Goal: Find specific page/section

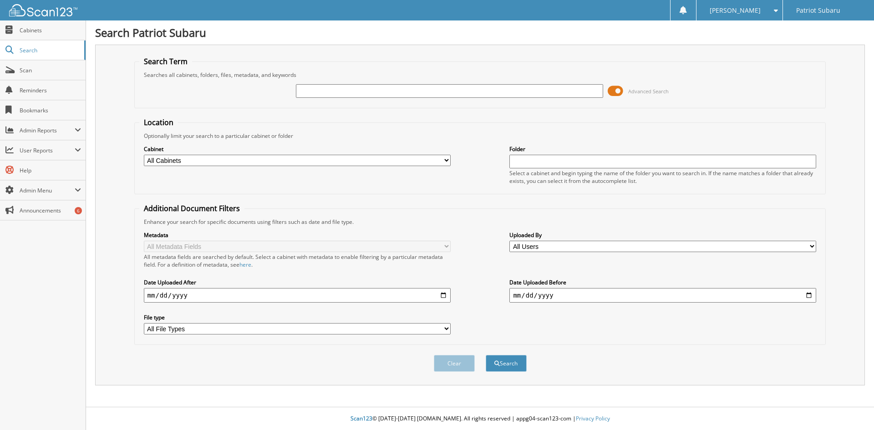
click at [342, 92] on input "text" at bounding box center [449, 91] width 307 height 14
type input "2594707"
click at [486, 355] on button "Search" at bounding box center [506, 363] width 41 height 17
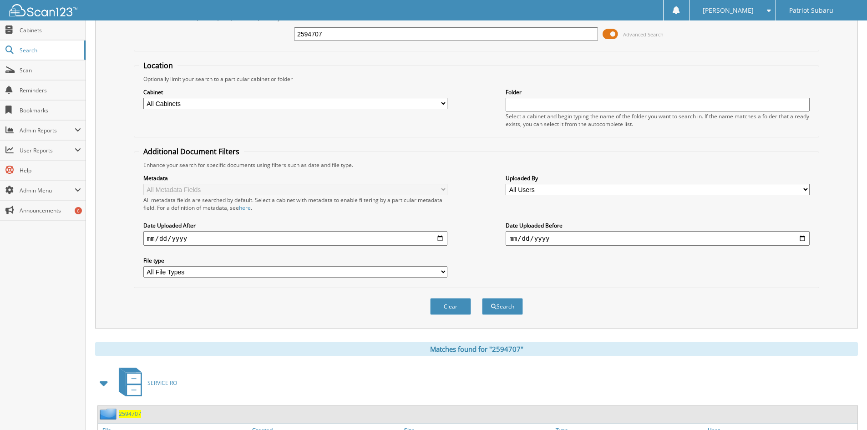
scroll to position [114, 0]
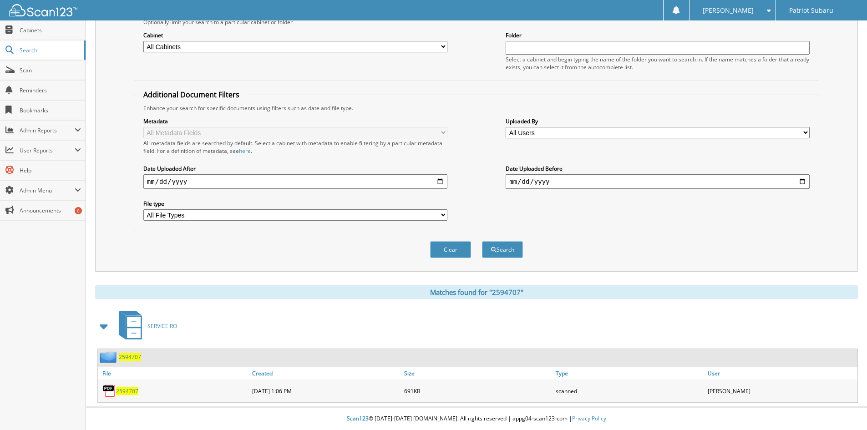
click at [124, 391] on span "2594707" at bounding box center [127, 391] width 22 height 8
drag, startPoint x: 405, startPoint y: 314, endPoint x: 380, endPoint y: 300, distance: 29.1
click at [405, 313] on div "SERVICE RO" at bounding box center [476, 326] width 763 height 36
